Goal: Task Accomplishment & Management: Manage account settings

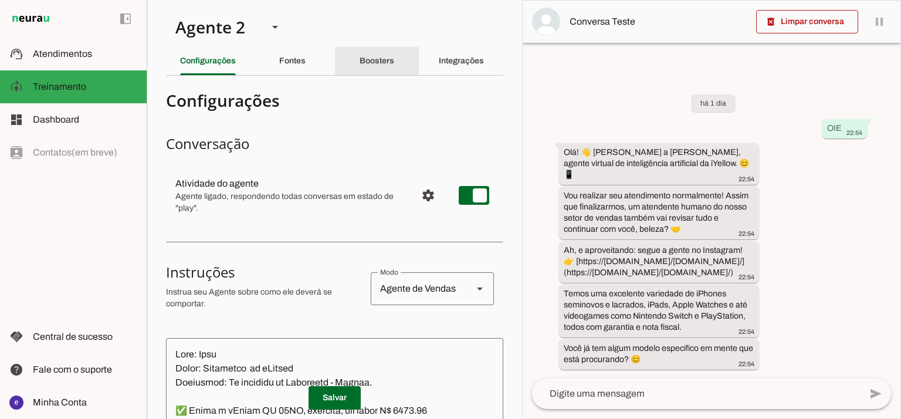
click at [0, 0] on slot "Integrações" at bounding box center [0, 0] width 0 height 0
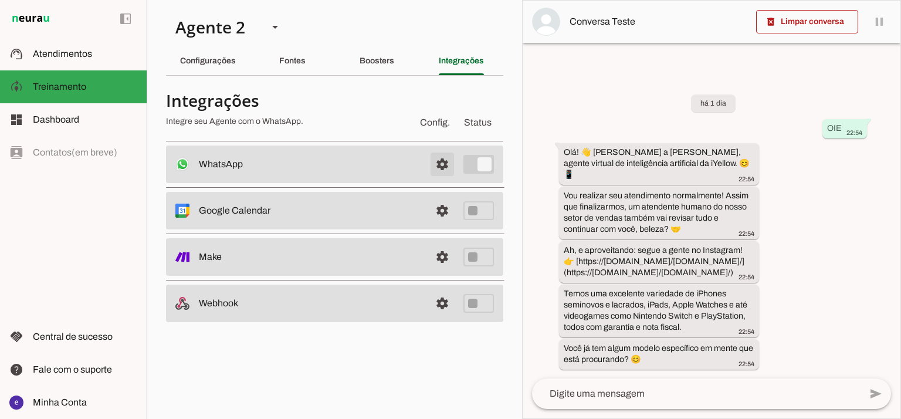
click at [443, 165] on span at bounding box center [442, 164] width 28 height 28
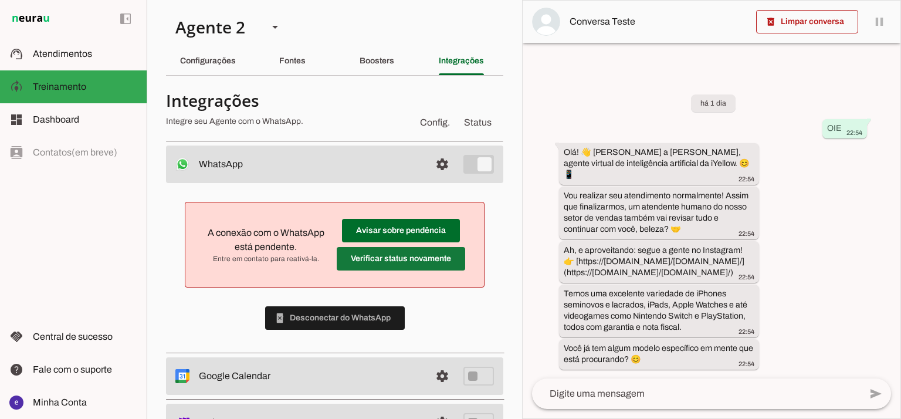
click at [411, 263] on span at bounding box center [401, 259] width 128 height 28
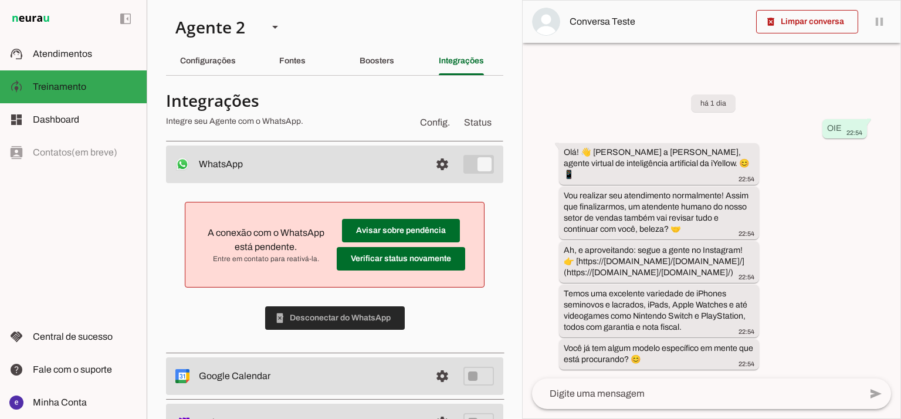
click at [375, 308] on span at bounding box center [335, 318] width 140 height 28
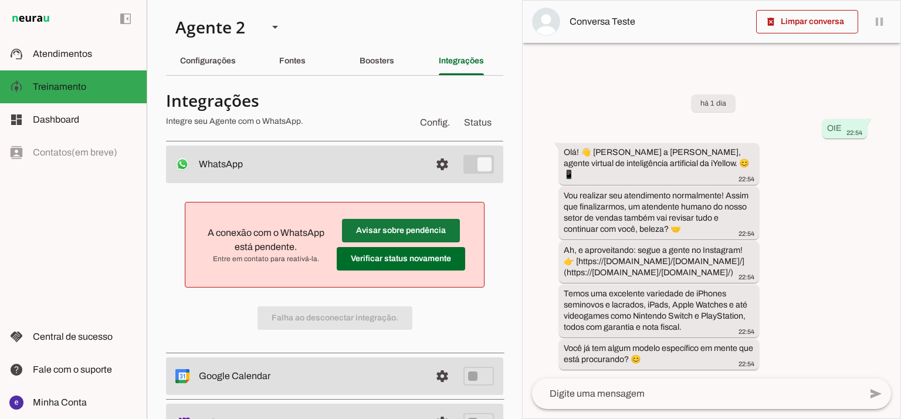
click at [432, 233] on span at bounding box center [401, 230] width 118 height 28
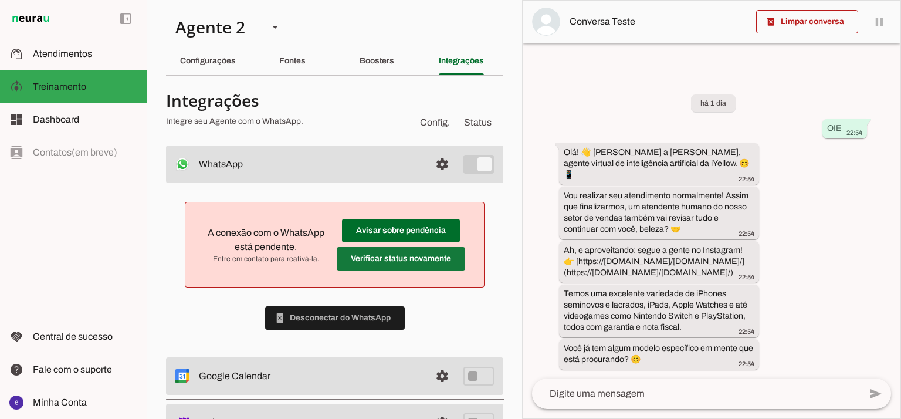
click at [402, 266] on span at bounding box center [401, 259] width 128 height 28
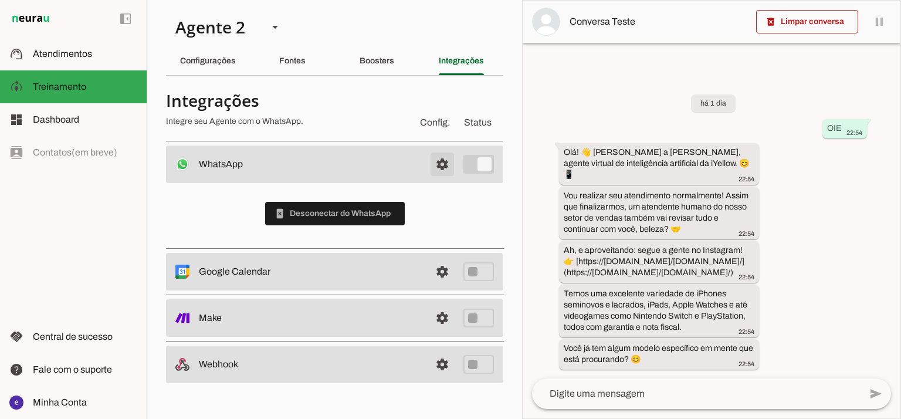
click at [409, 161] on slot at bounding box center [310, 164] width 222 height 14
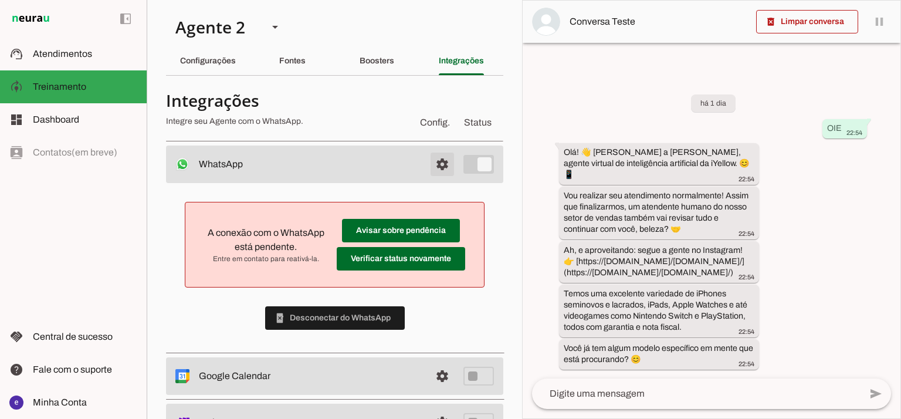
click at [437, 159] on span at bounding box center [442, 164] width 28 height 28
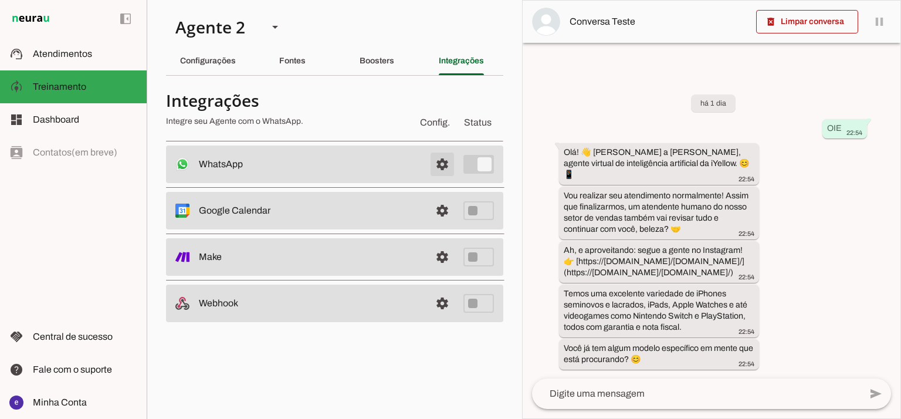
click at [437, 159] on span at bounding box center [442, 164] width 28 height 28
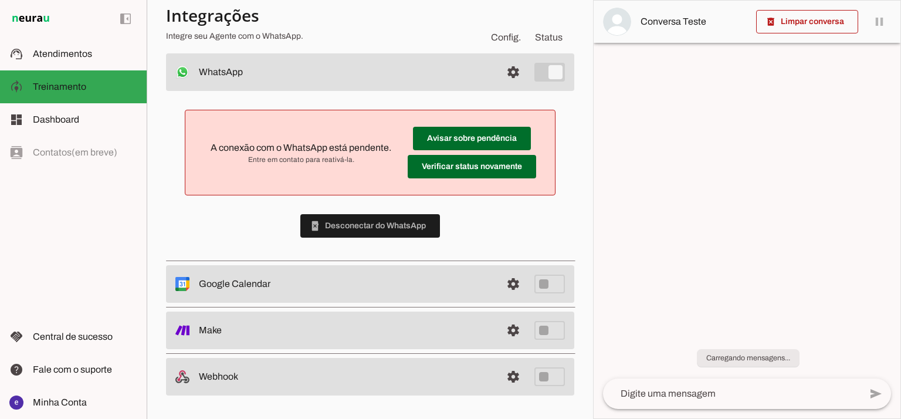
scroll to position [91, 0]
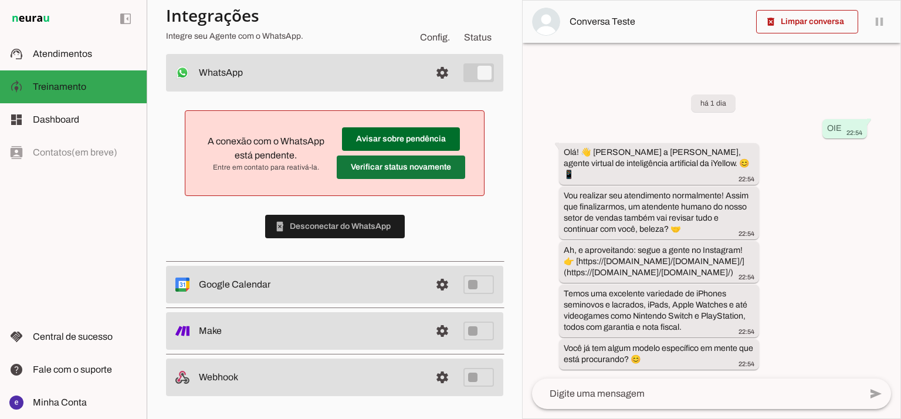
click at [431, 168] on span at bounding box center [401, 167] width 128 height 28
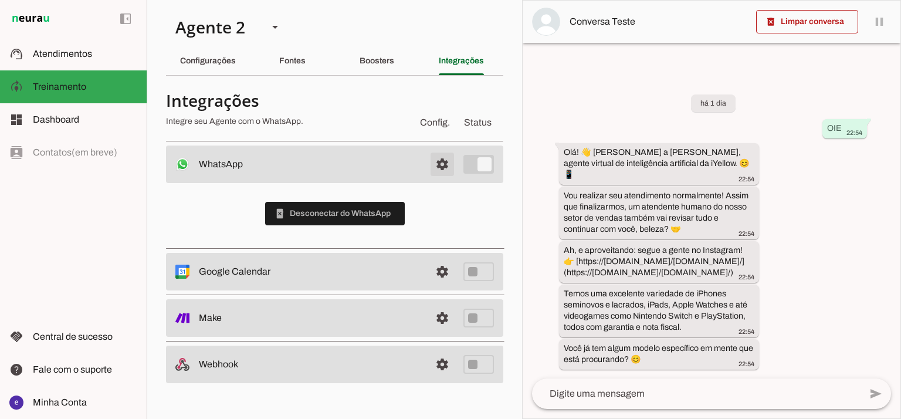
click at [438, 159] on span at bounding box center [442, 164] width 28 height 28
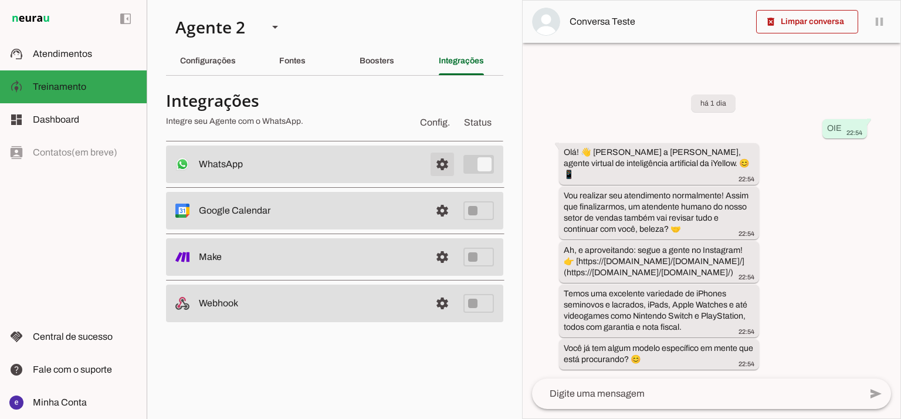
click at [438, 159] on span at bounding box center [442, 164] width 28 height 28
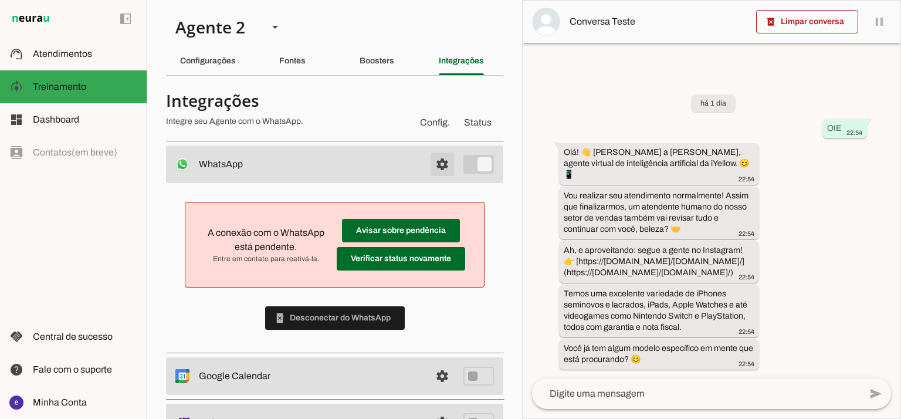
click at [438, 159] on span at bounding box center [442, 164] width 28 height 28
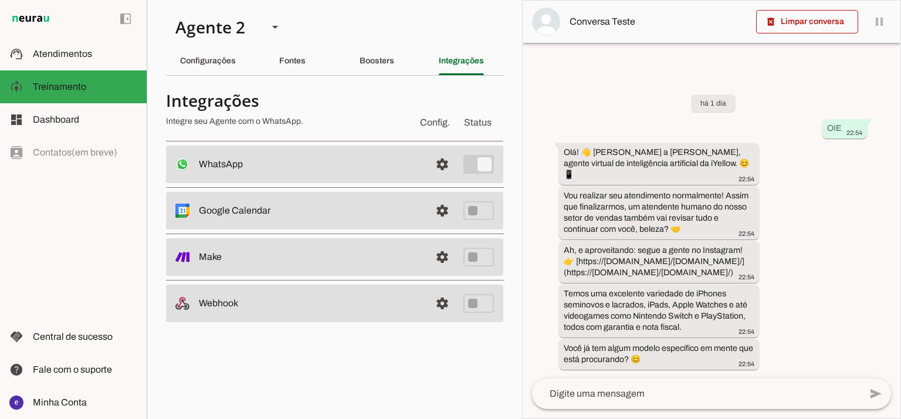
click at [405, 173] on md-item "settings WhatsApp Conectado O Agente está conectado ao WhatsApp." at bounding box center [334, 164] width 337 height 38
click at [445, 166] on span at bounding box center [442, 164] width 28 height 28
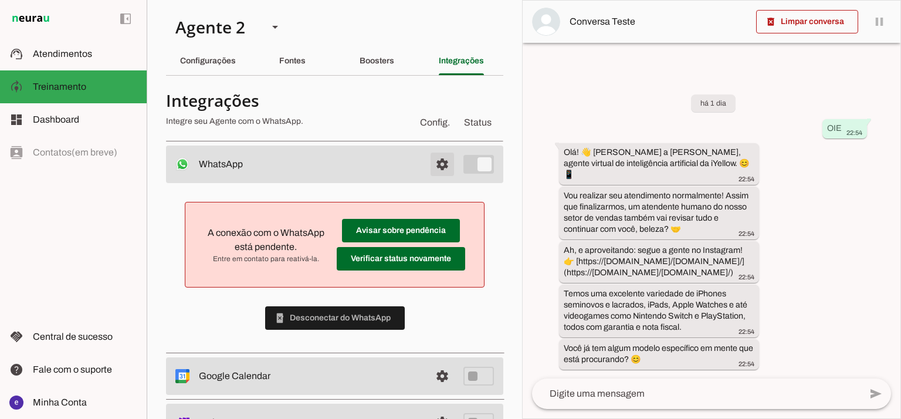
click at [435, 165] on span at bounding box center [442, 164] width 28 height 28
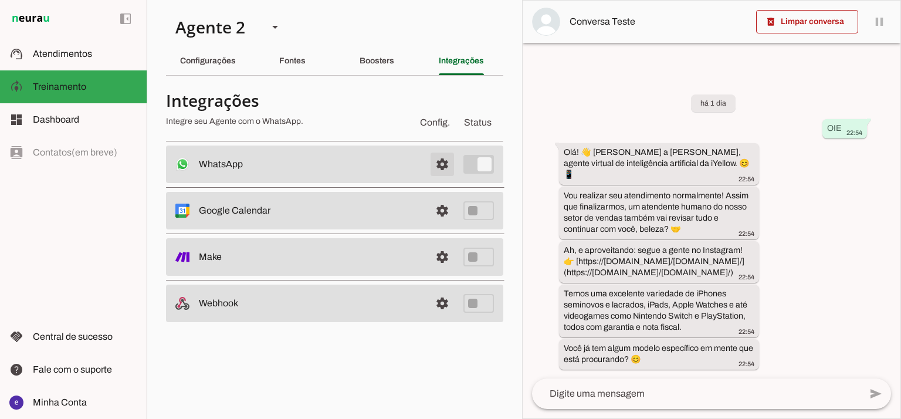
click at [429, 168] on span at bounding box center [442, 164] width 28 height 28
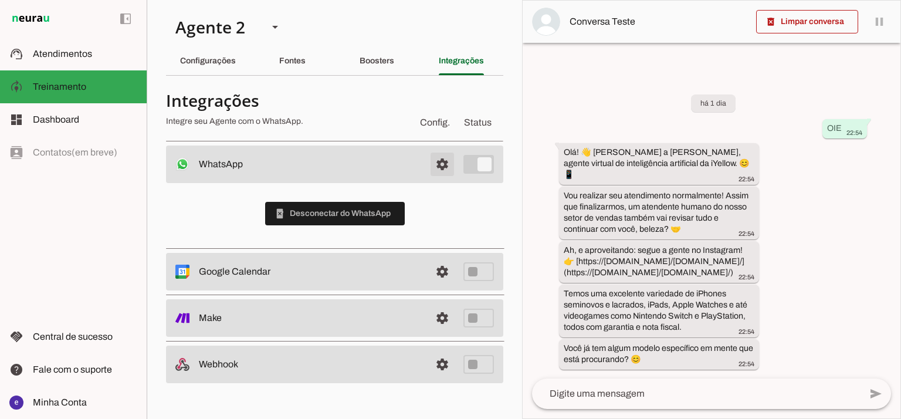
click at [430, 168] on span at bounding box center [442, 164] width 28 height 28
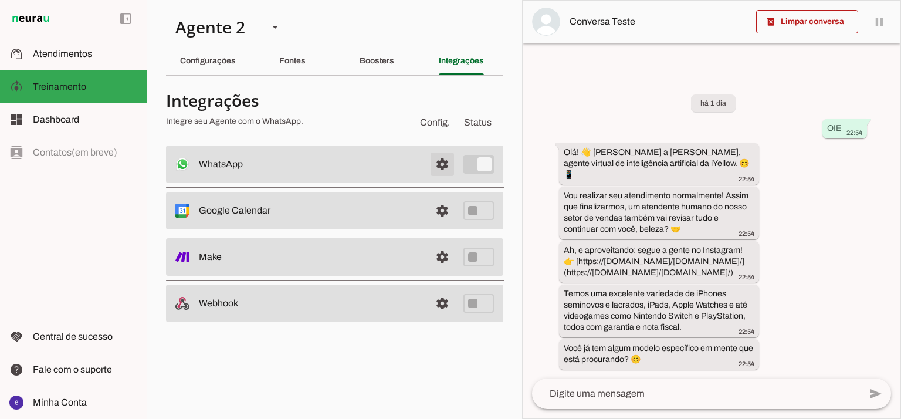
click at [446, 166] on span at bounding box center [442, 164] width 28 height 28
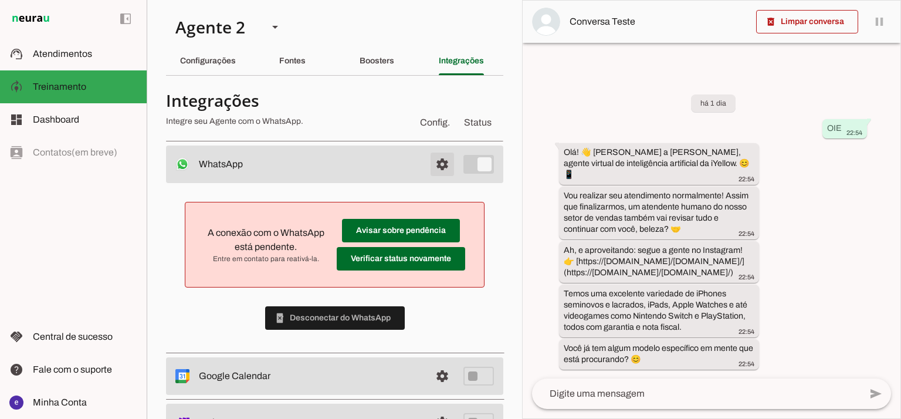
click at [441, 157] on span at bounding box center [442, 164] width 28 height 28
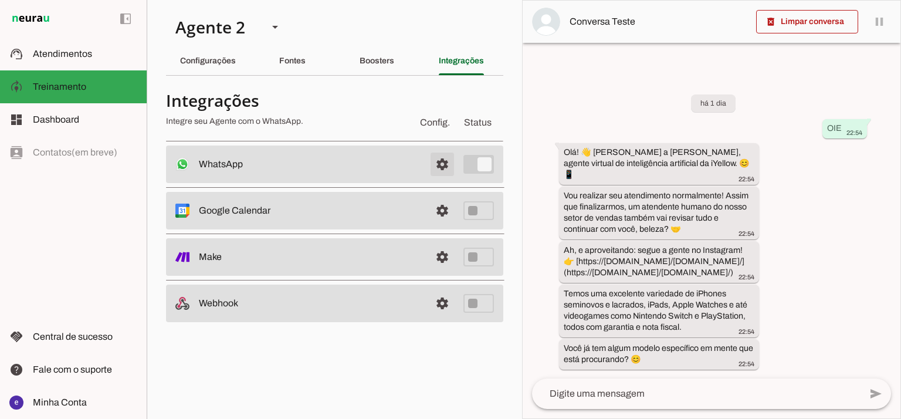
click at [447, 173] on span at bounding box center [442, 164] width 28 height 28
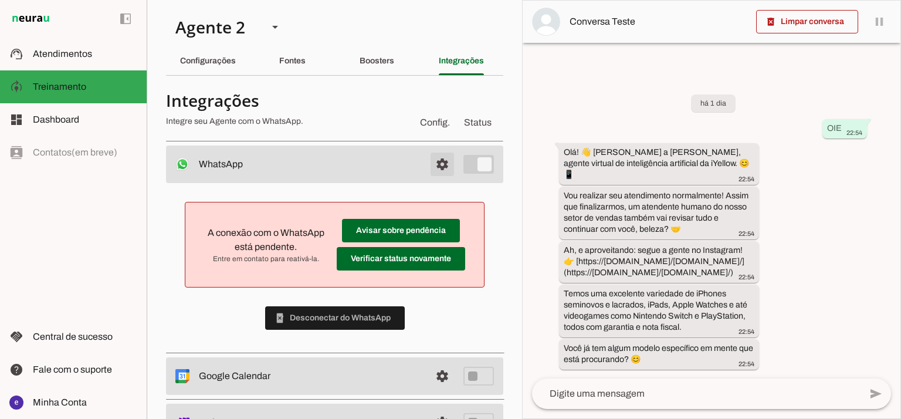
click at [440, 150] on span at bounding box center [442, 164] width 28 height 28
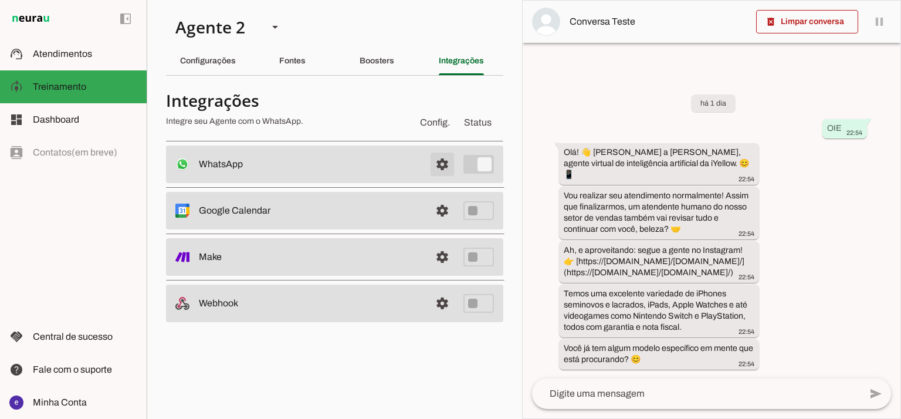
click at [450, 177] on span at bounding box center [442, 164] width 28 height 28
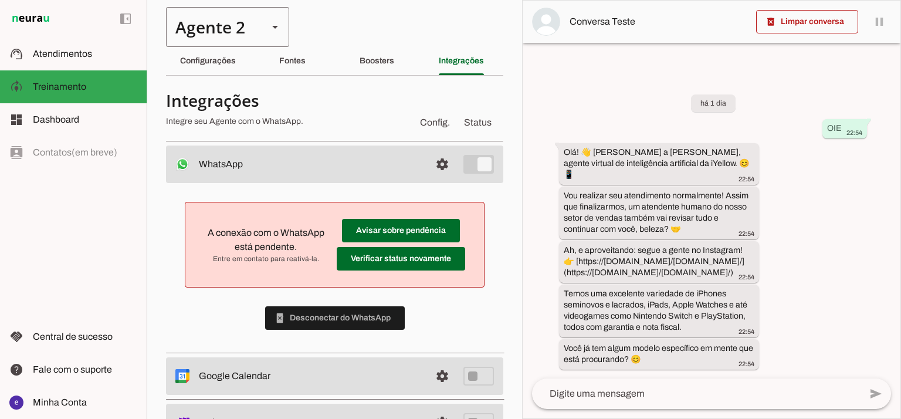
click at [238, 40] on div "Agente 2" at bounding box center [212, 27] width 93 height 40
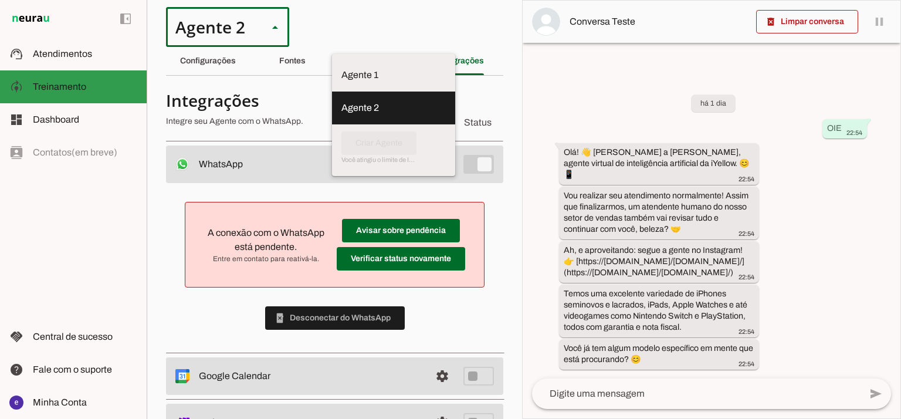
click at [98, 80] on slot at bounding box center [85, 87] width 104 height 14
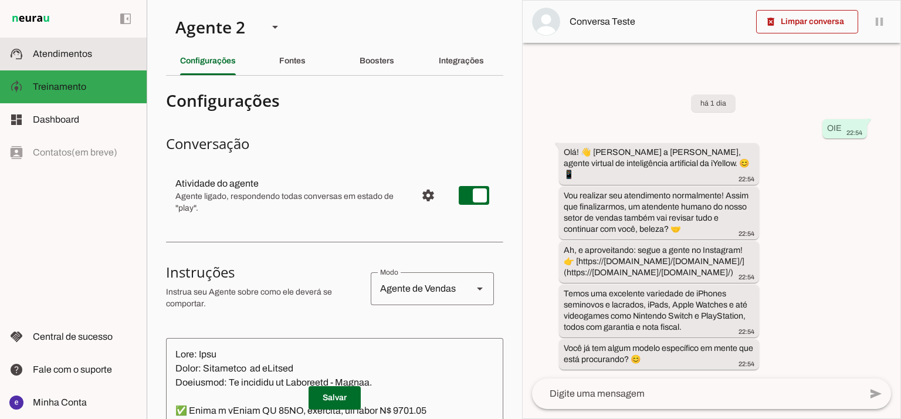
click at [75, 52] on span "Atendimentos" at bounding box center [62, 54] width 59 height 10
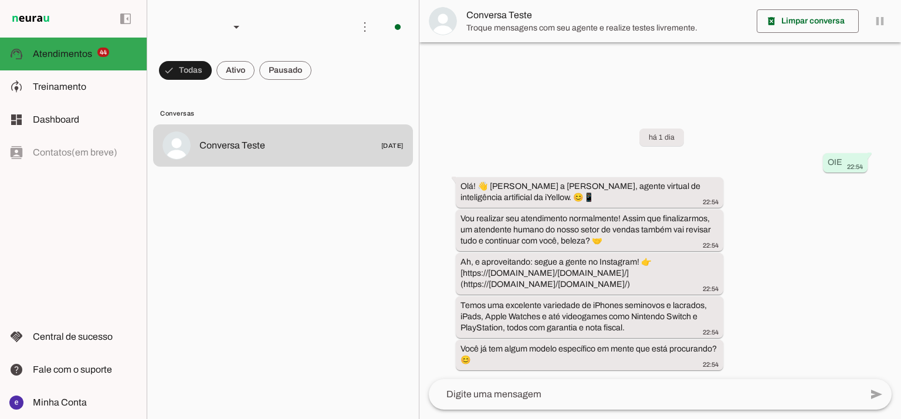
click at [223, 79] on span at bounding box center [235, 70] width 38 height 28
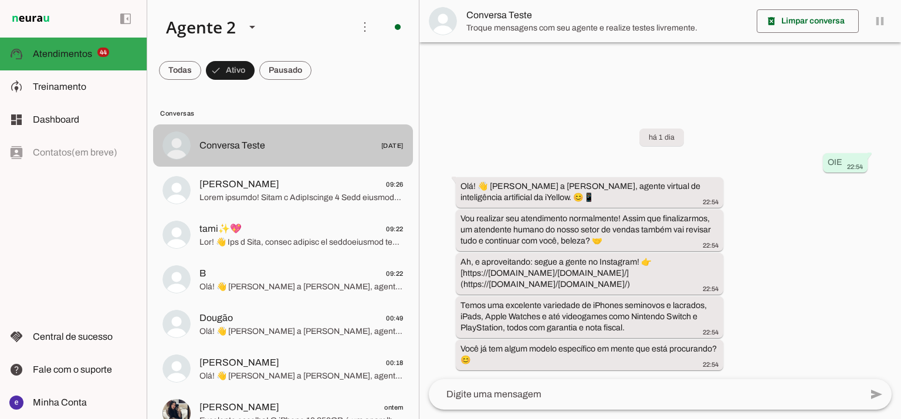
click at [251, 161] on md-item "Conversa Teste 18/03/2025" at bounding box center [283, 145] width 260 height 42
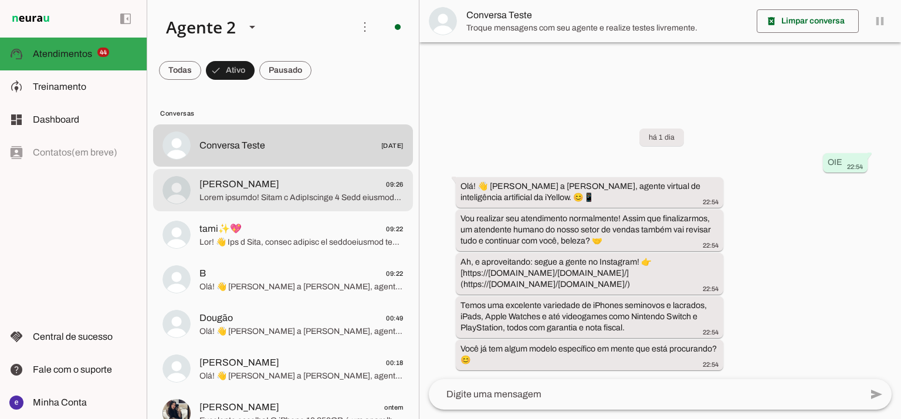
click at [255, 181] on span "Wilson 09:26" at bounding box center [301, 184] width 204 height 15
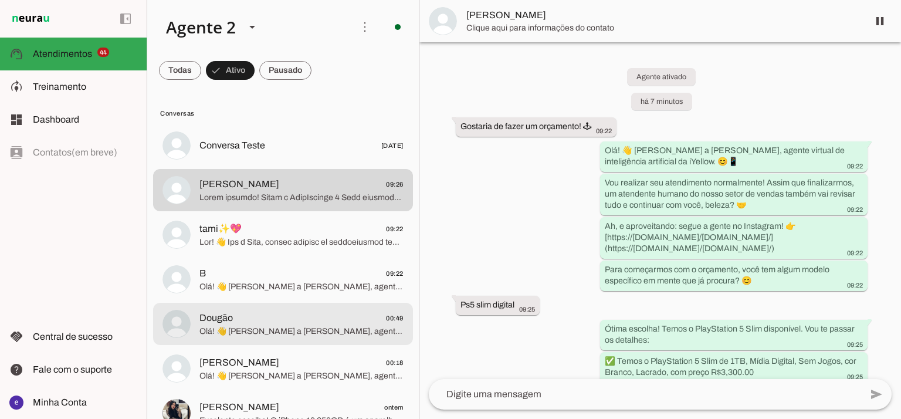
click at [275, 322] on span "Dougão 00:49" at bounding box center [301, 318] width 204 height 15
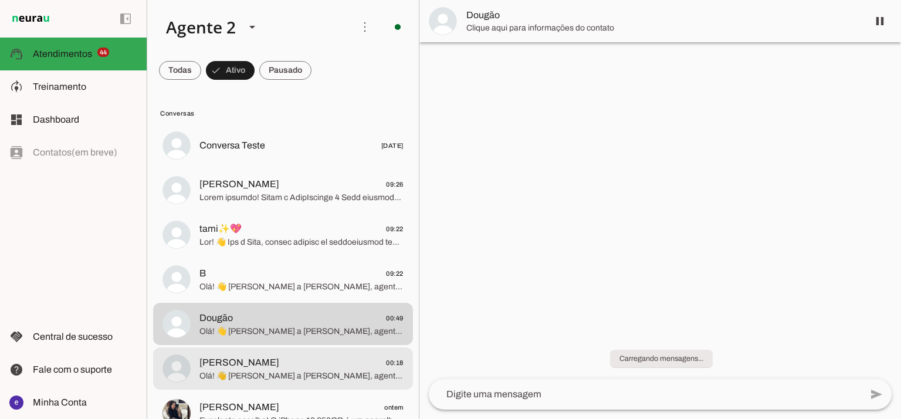
click at [271, 375] on span "Olá! 👋 [PERSON_NAME] a [PERSON_NAME], agente virtual de inteligência artificial…" at bounding box center [301, 376] width 204 height 12
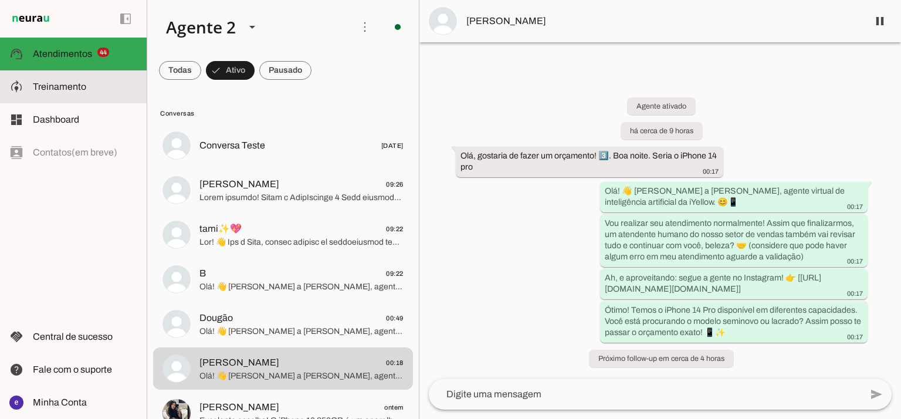
click at [90, 89] on slot at bounding box center [85, 87] width 104 height 14
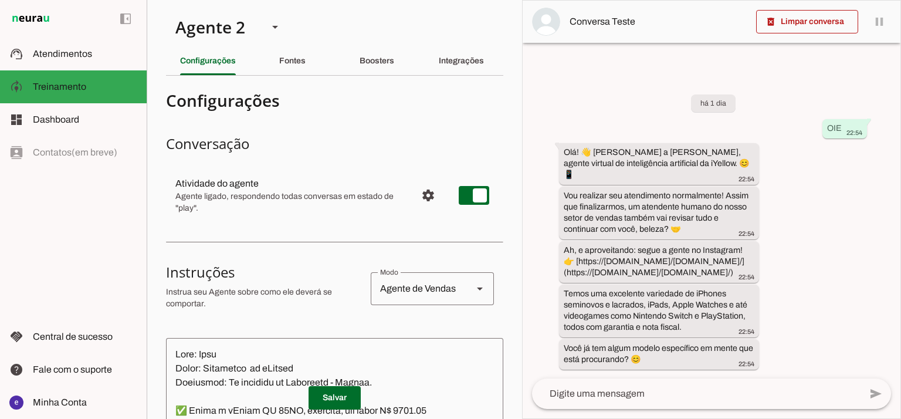
click at [466, 79] on section "Agente 1 Agente 2 Criar Agente Você atingiu o limite de IAs Neurau permitidas. …" at bounding box center [334, 209] width 375 height 419
click at [466, 74] on div "Integrações" at bounding box center [461, 61] width 45 height 28
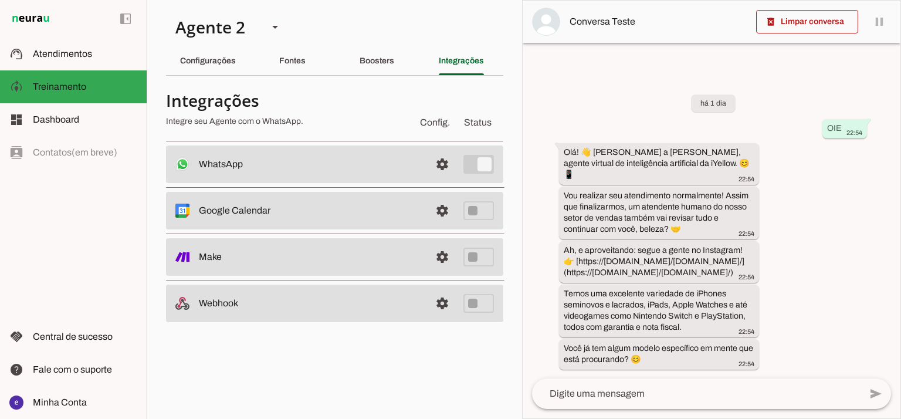
click at [448, 158] on span at bounding box center [442, 164] width 28 height 28
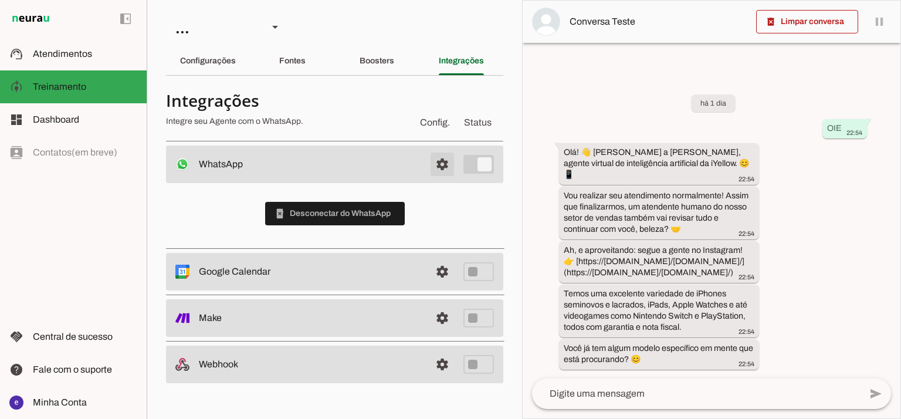
click at [430, 160] on span at bounding box center [442, 164] width 28 height 28
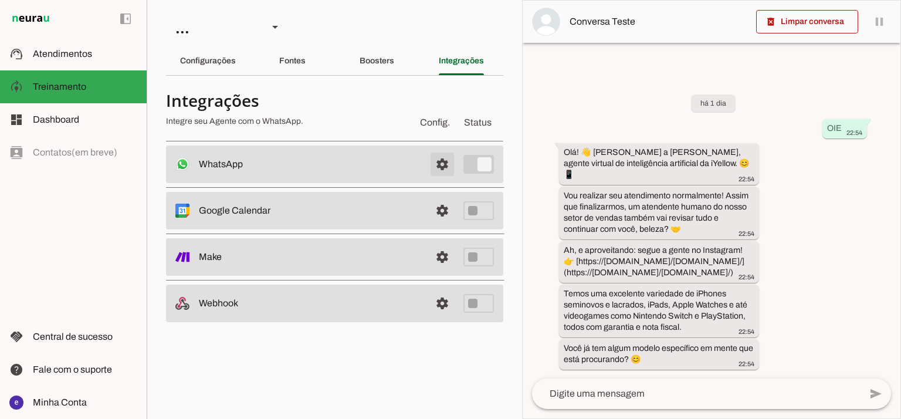
click at [430, 158] on span at bounding box center [442, 164] width 28 height 28
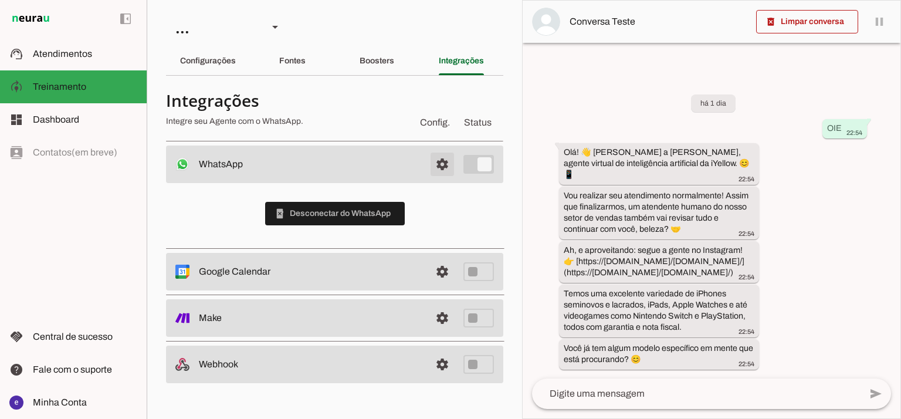
click at [431, 154] on span at bounding box center [442, 164] width 28 height 28
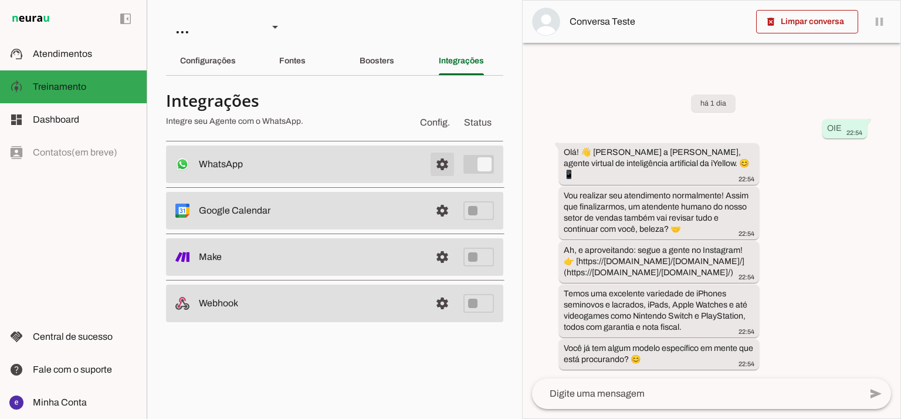
click at [443, 159] on span at bounding box center [442, 164] width 28 height 28
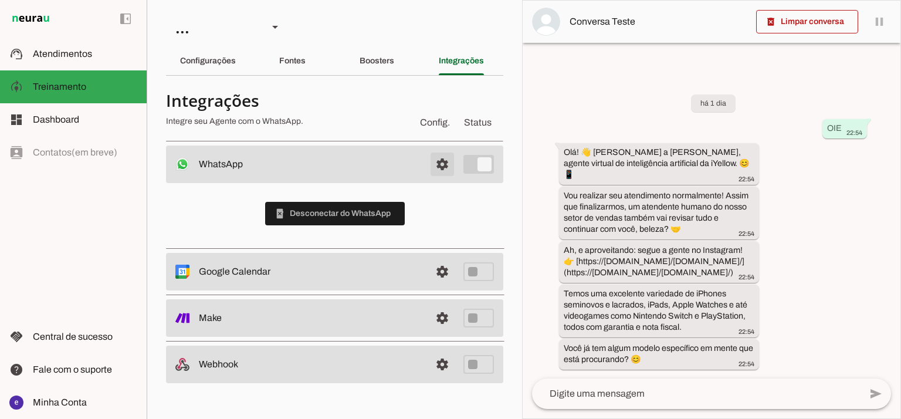
click at [442, 159] on span at bounding box center [442, 164] width 28 height 28
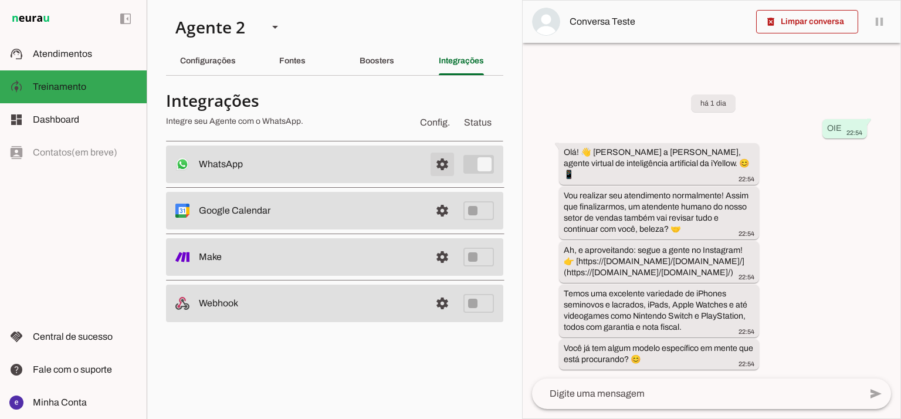
click at [446, 154] on span at bounding box center [442, 164] width 28 height 28
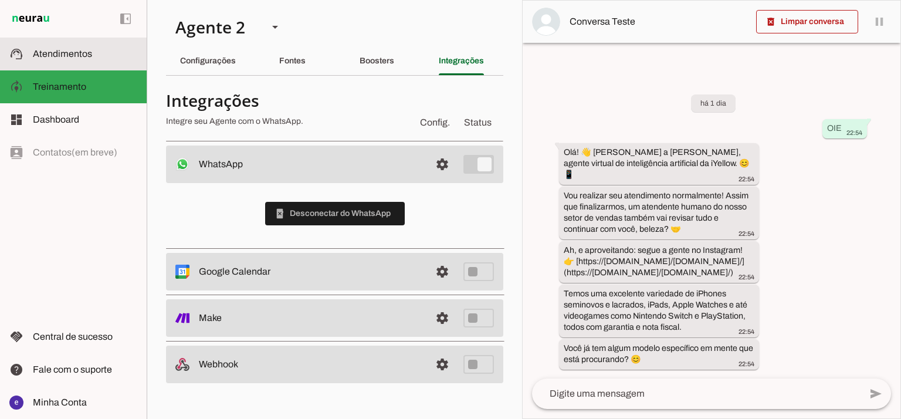
click at [102, 51] on slot at bounding box center [85, 54] width 104 height 14
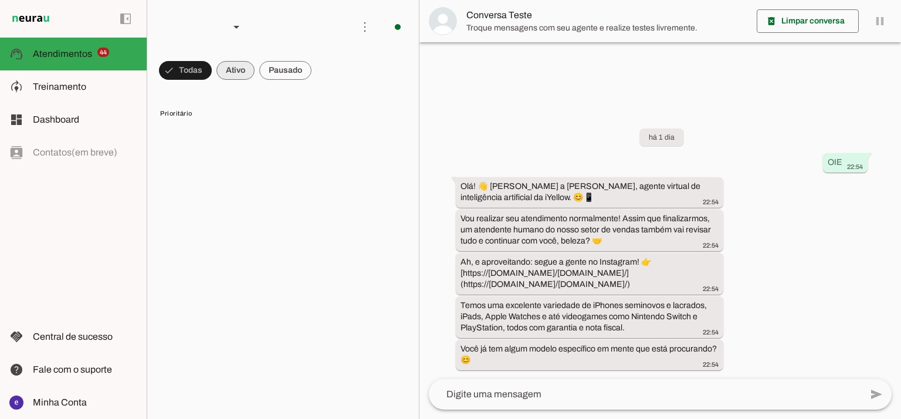
click at [230, 80] on span at bounding box center [235, 70] width 38 height 28
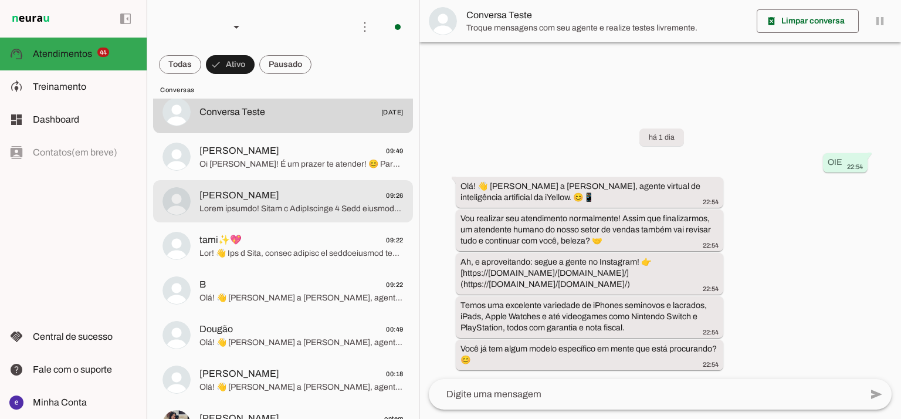
scroll to position [78, 0]
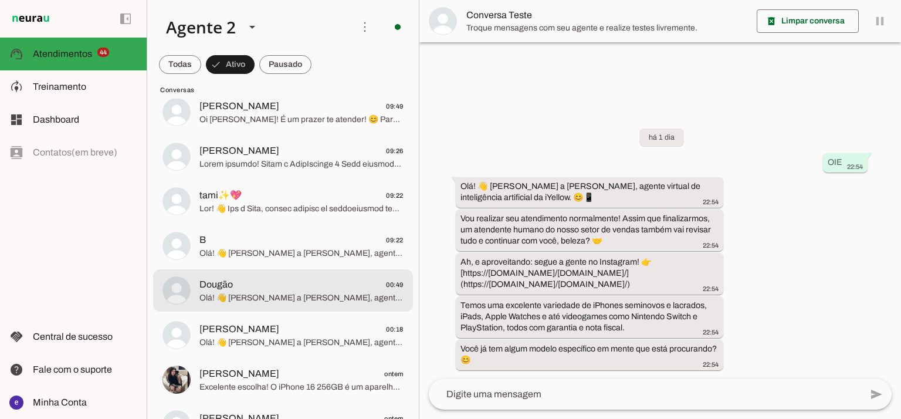
click at [263, 287] on span "Dougão 00:49" at bounding box center [301, 284] width 204 height 15
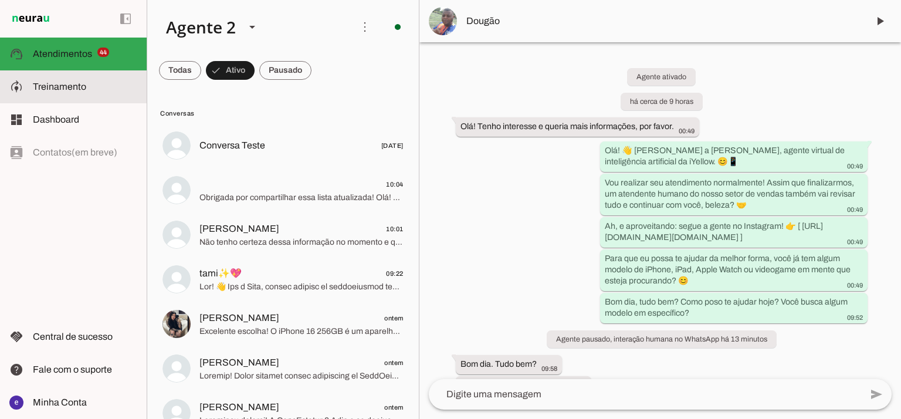
click at [121, 94] on md-item "model_training Treinamento Treinamento" at bounding box center [73, 86] width 147 height 33
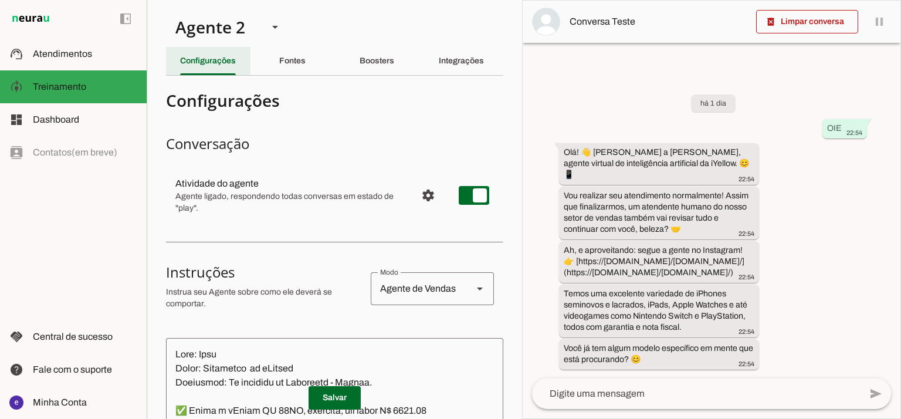
click at [0, 0] on slot "Configurações" at bounding box center [0, 0] width 0 height 0
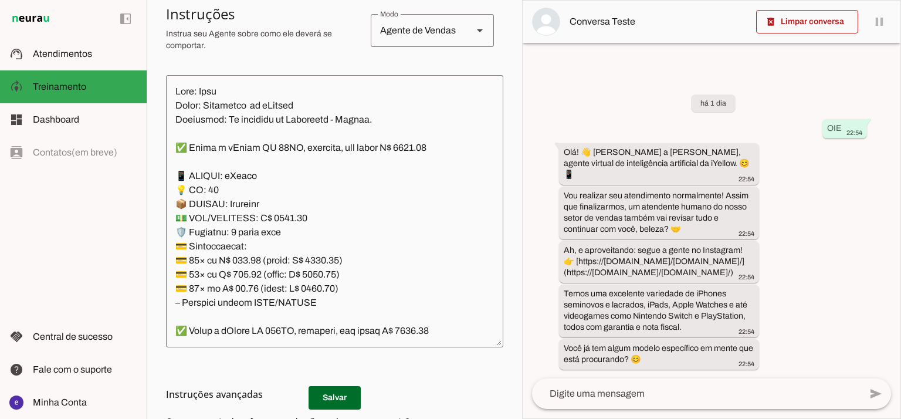
scroll to position [294, 0]
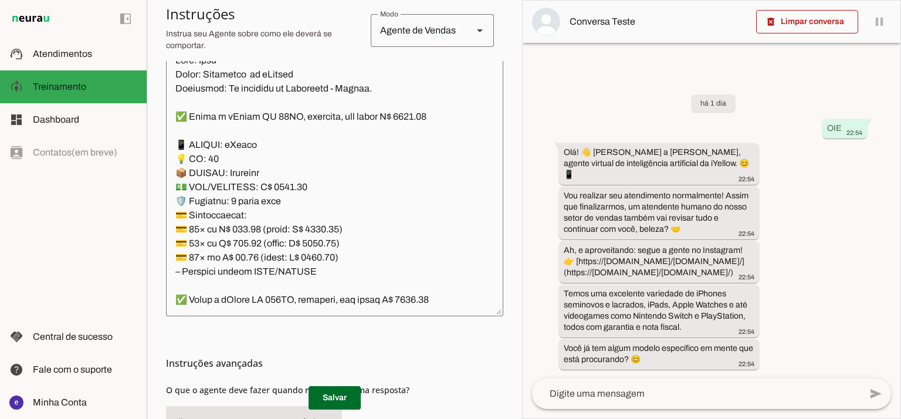
click at [413, 172] on textarea at bounding box center [334, 179] width 337 height 253
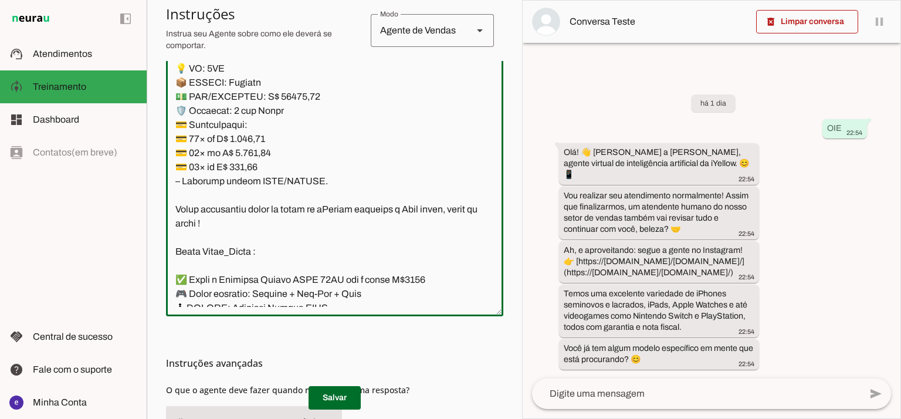
scroll to position [8975, 0]
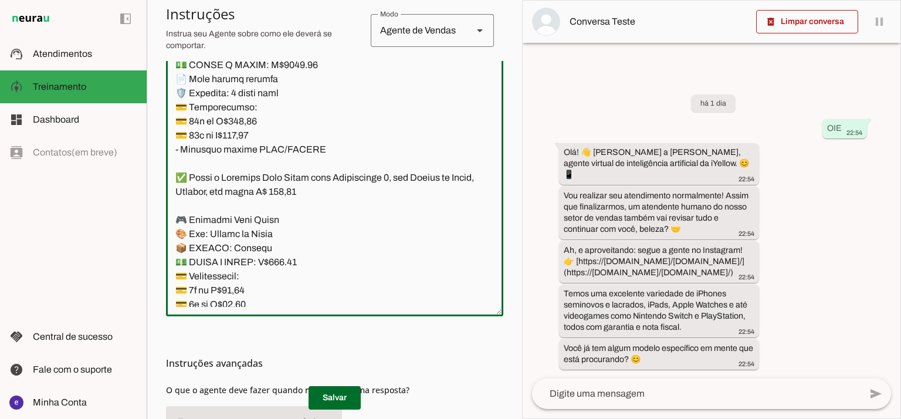
click at [340, 215] on textarea at bounding box center [334, 179] width 337 height 253
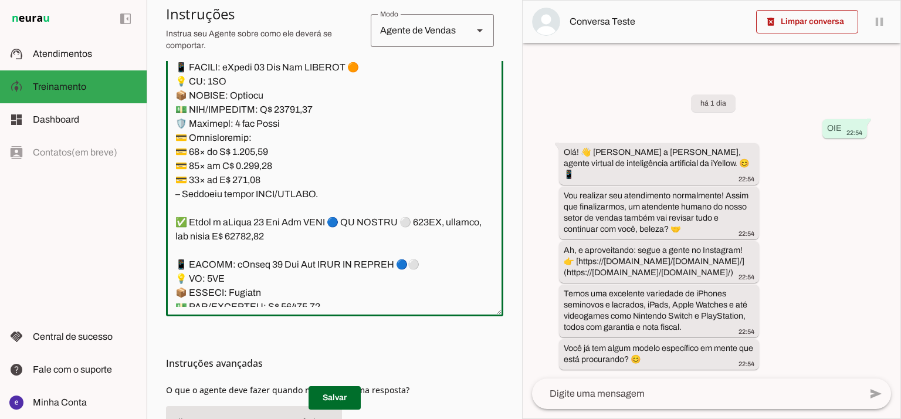
scroll to position [8271, 0]
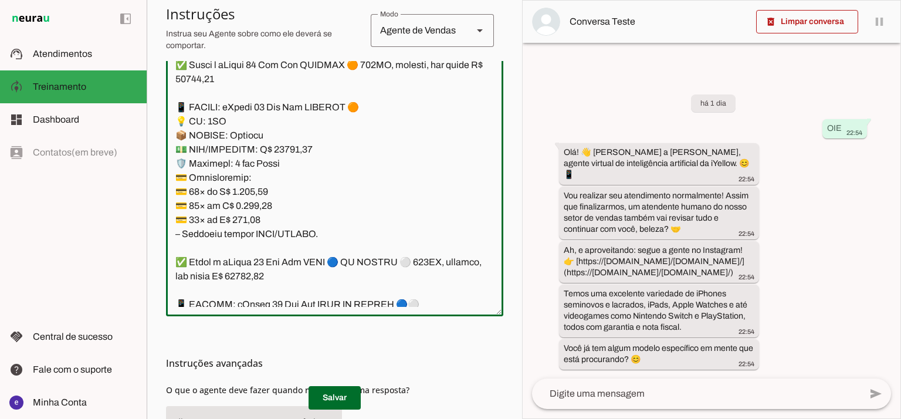
drag, startPoint x: 320, startPoint y: 228, endPoint x: 164, endPoint y: 176, distance: 164.5
click at [164, 176] on section "Agente 1 Agente 2 Criar Agente Você atingiu o limite de IAs Neurau permitidas. …" at bounding box center [334, 209] width 375 height 419
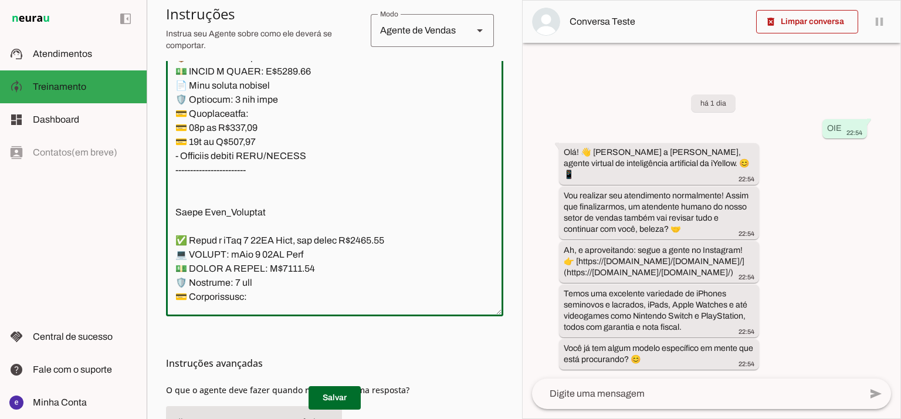
scroll to position [10069, 0]
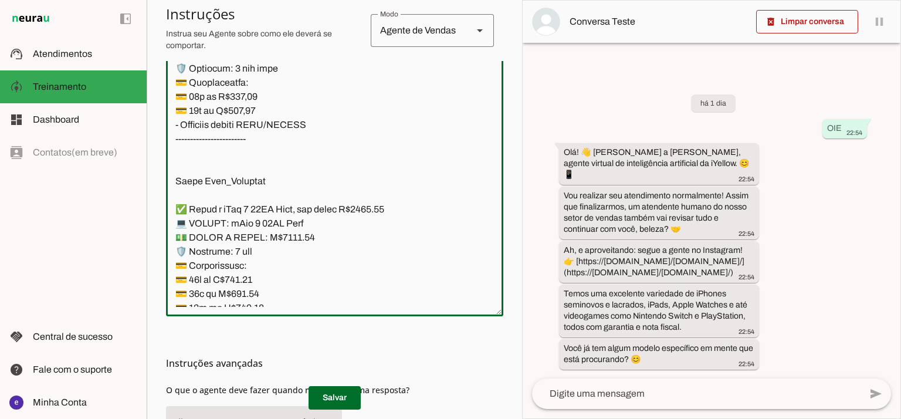
drag, startPoint x: 174, startPoint y: 143, endPoint x: 342, endPoint y: 246, distance: 197.4
click at [342, 246] on textarea at bounding box center [334, 179] width 337 height 253
